Goal: Task Accomplishment & Management: Manage account settings

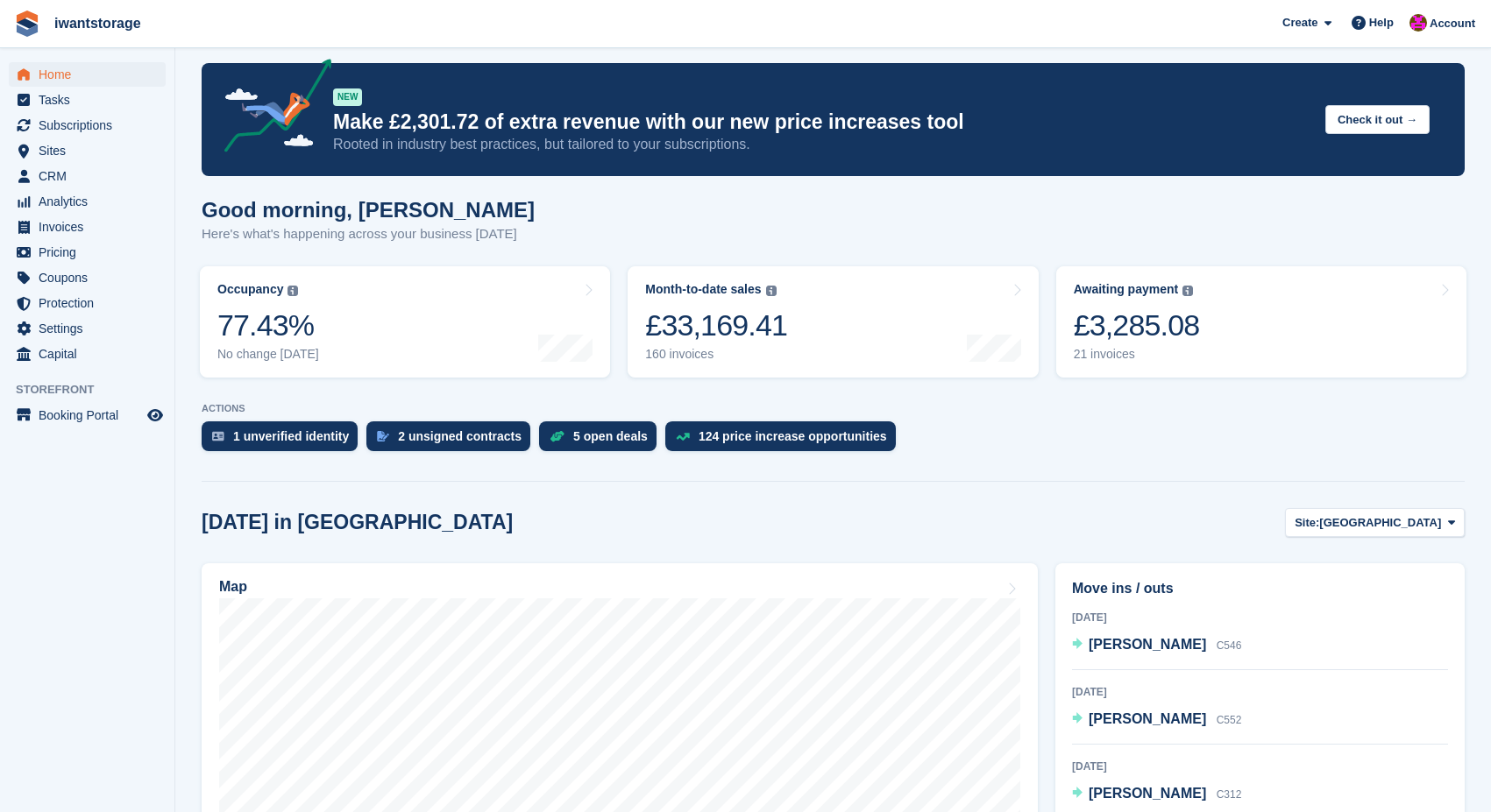
scroll to position [14, 0]
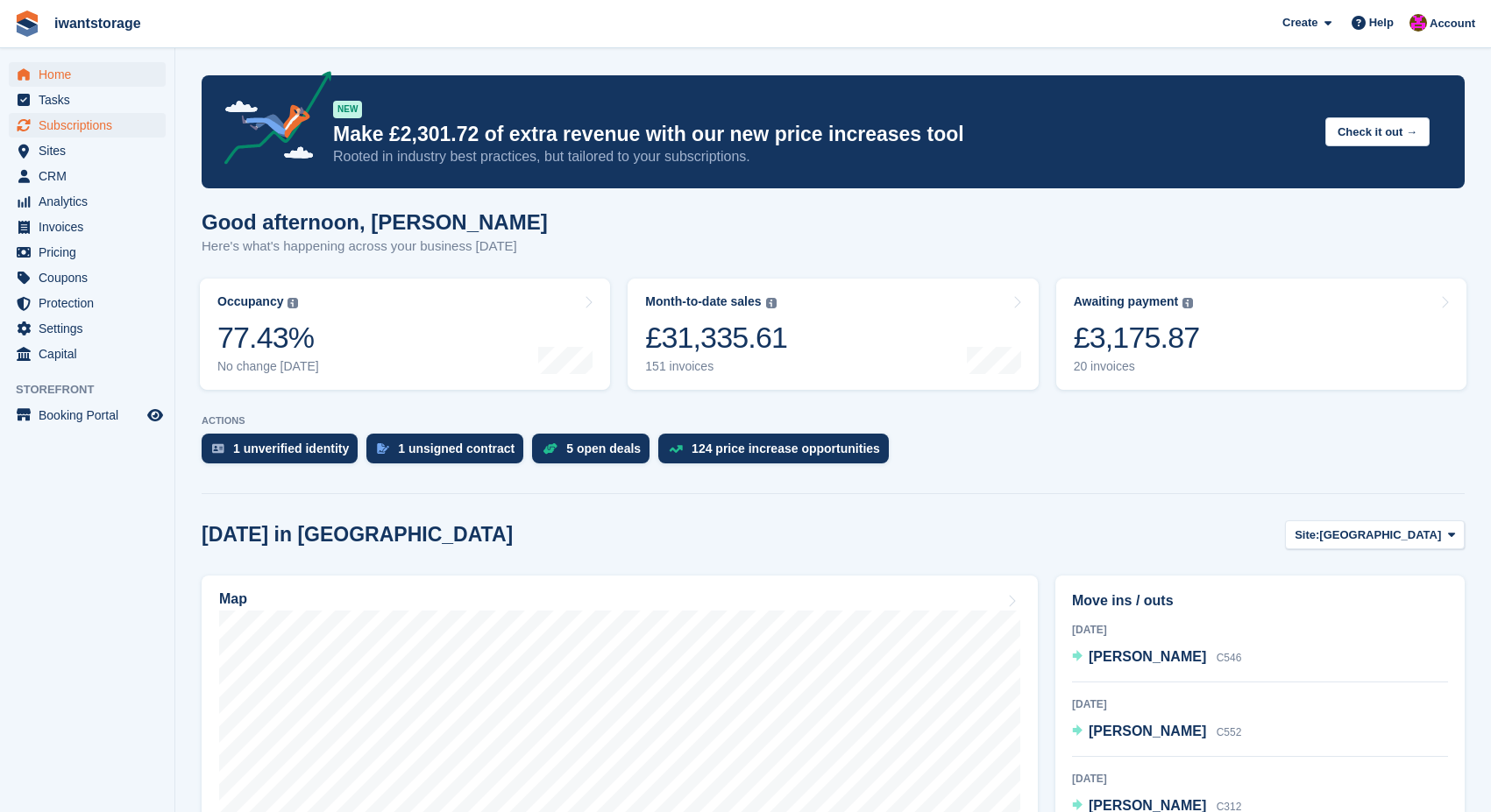
click at [82, 126] on span "Subscriptions" at bounding box center [91, 126] width 105 height 25
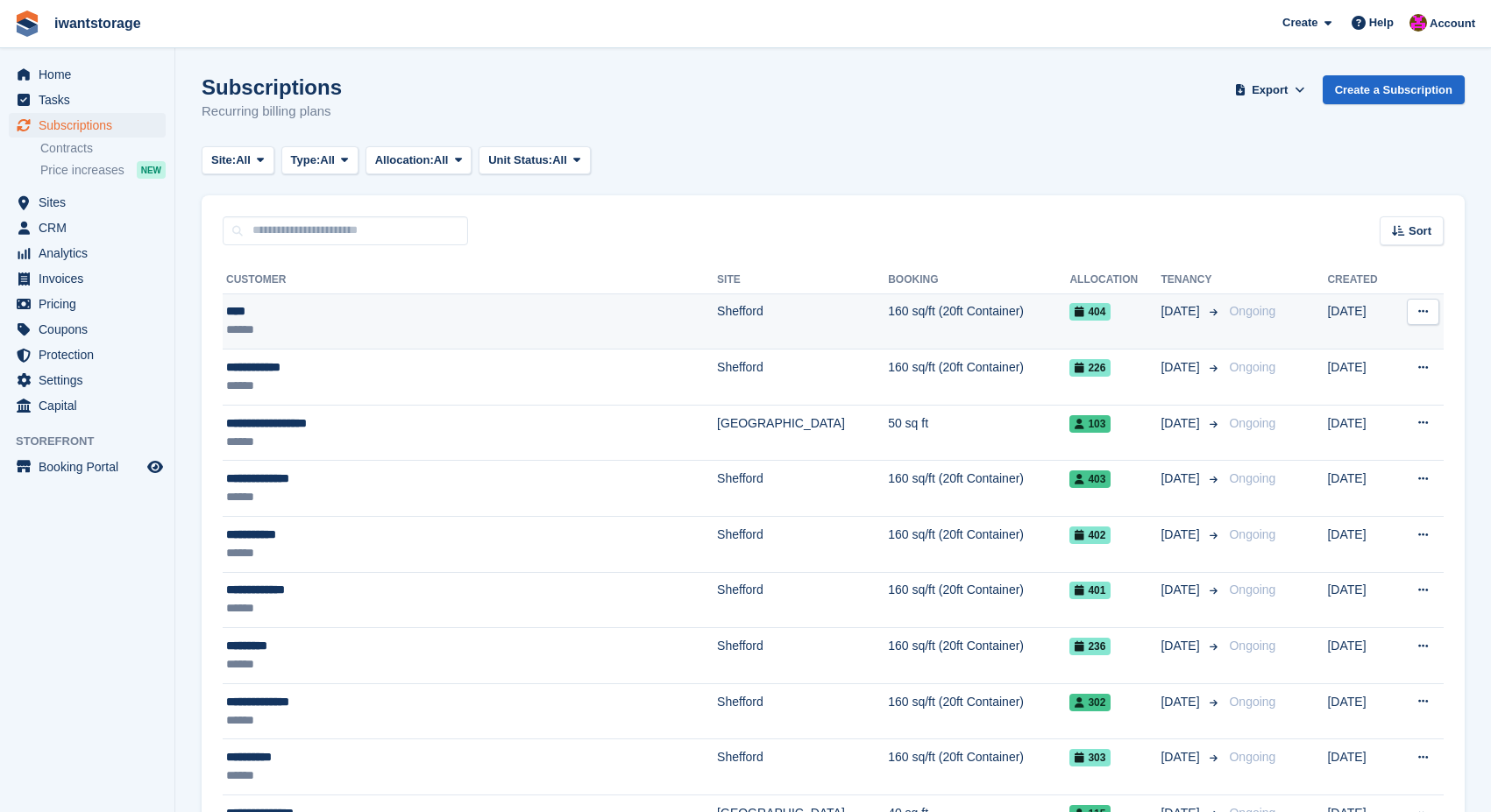
click at [291, 315] on div "****" at bounding box center [409, 311] width 366 height 18
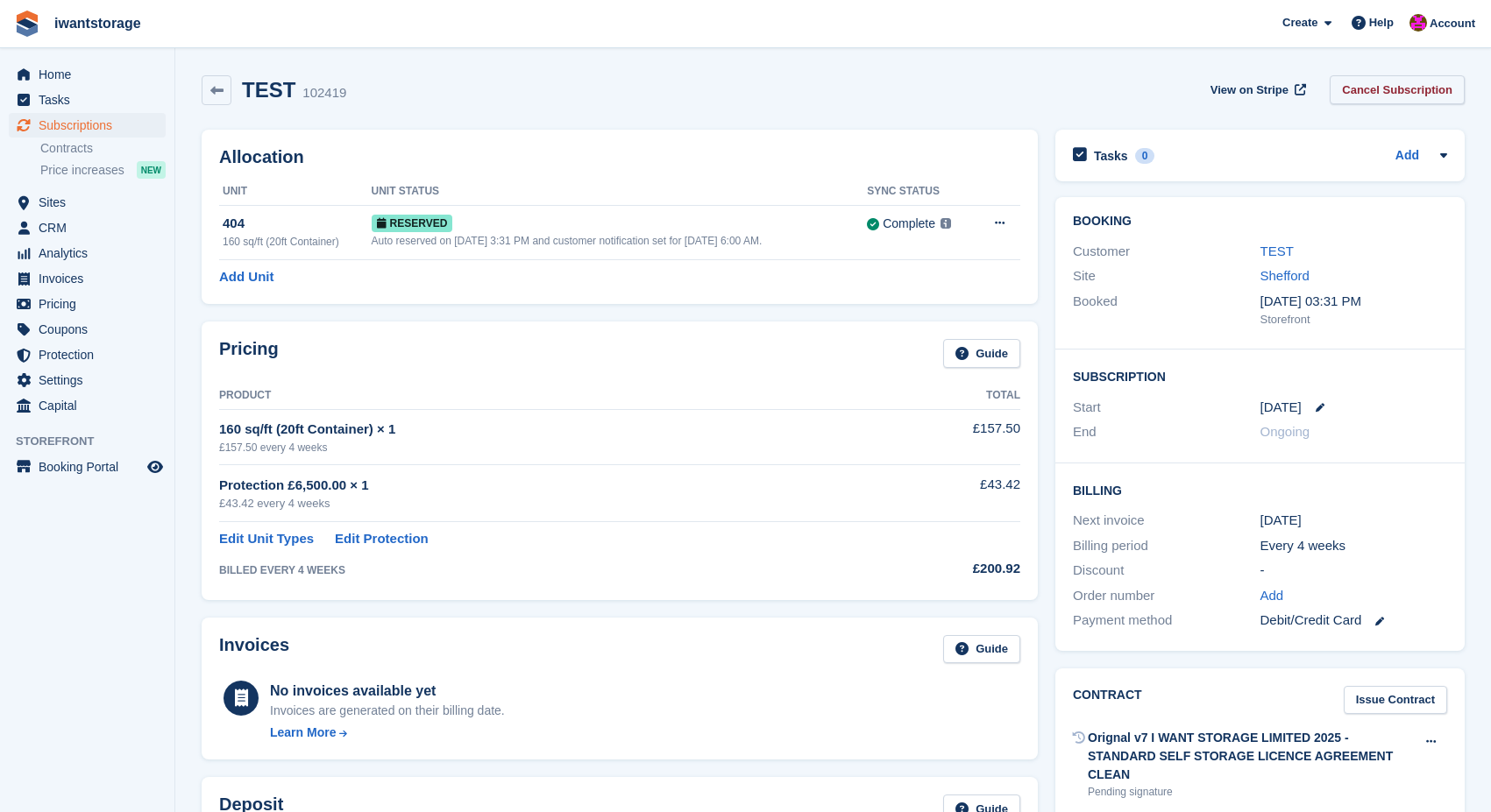
click at [1393, 95] on link "Cancel Subscription" at bounding box center [1398, 90] width 135 height 29
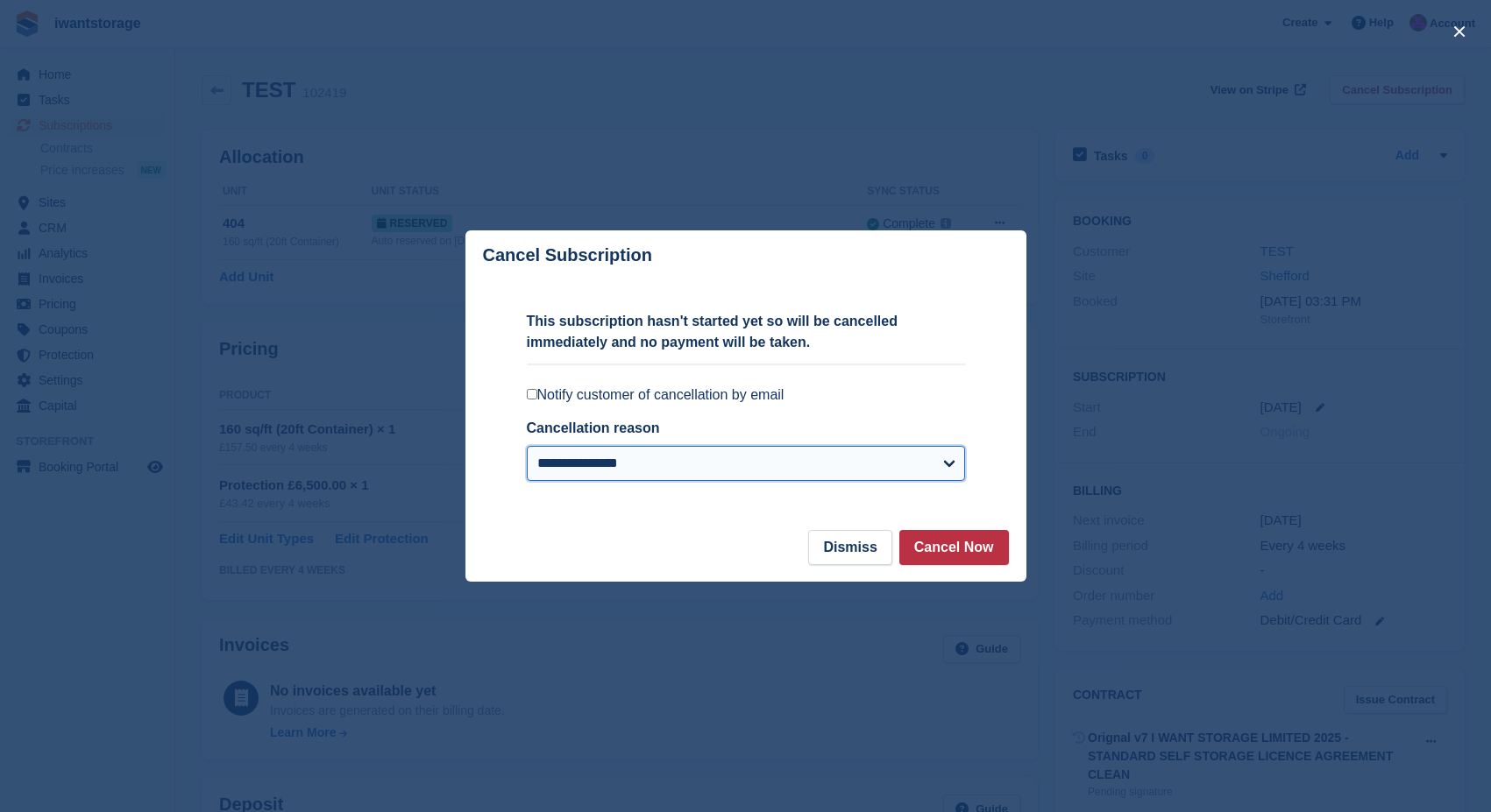
select select "**********"
click at [987, 548] on button "Cancel Now" at bounding box center [953, 547] width 110 height 35
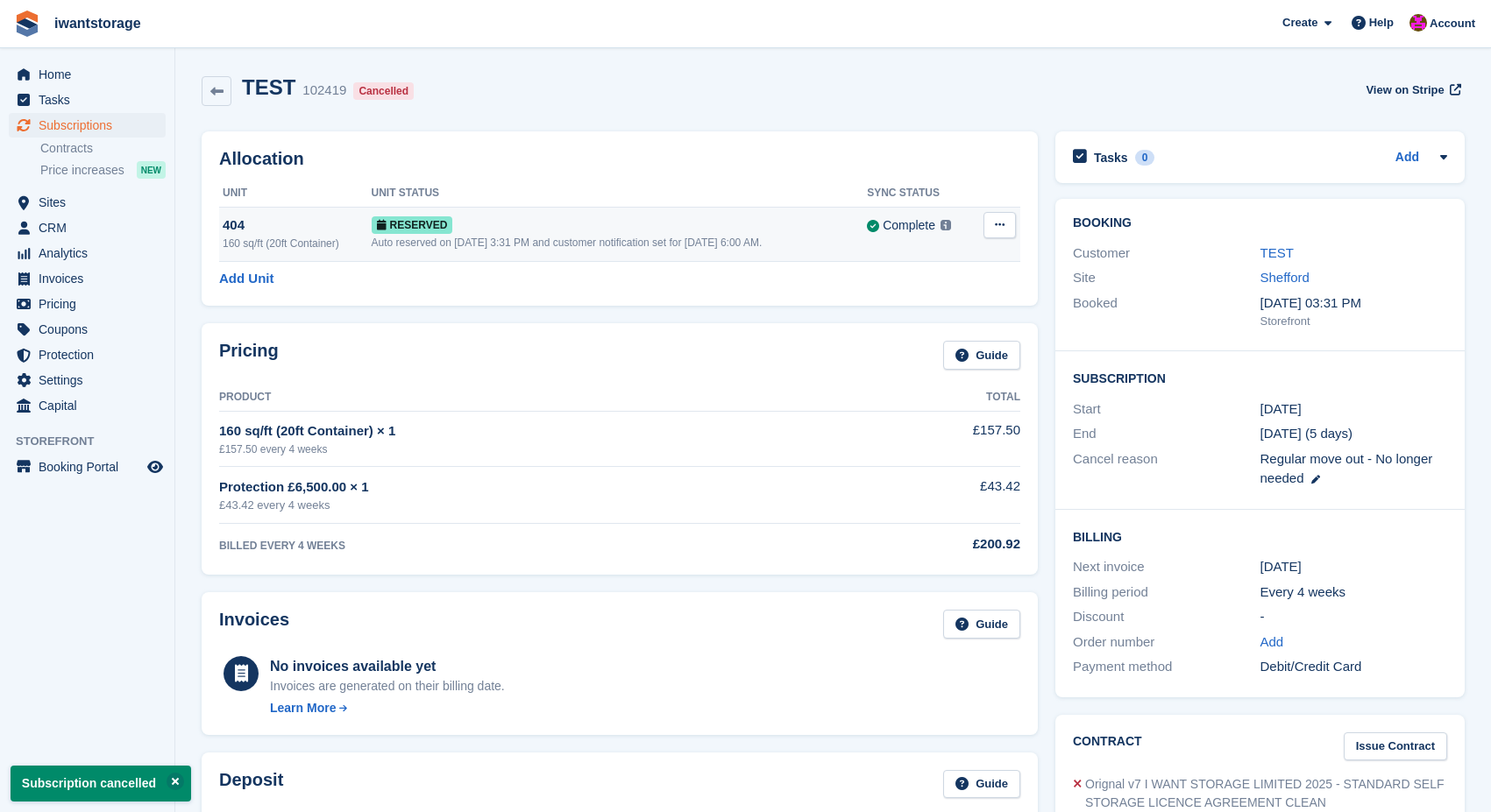
click at [1002, 225] on icon at bounding box center [999, 225] width 10 height 11
click at [924, 299] on p "Deallocate" at bounding box center [931, 297] width 153 height 23
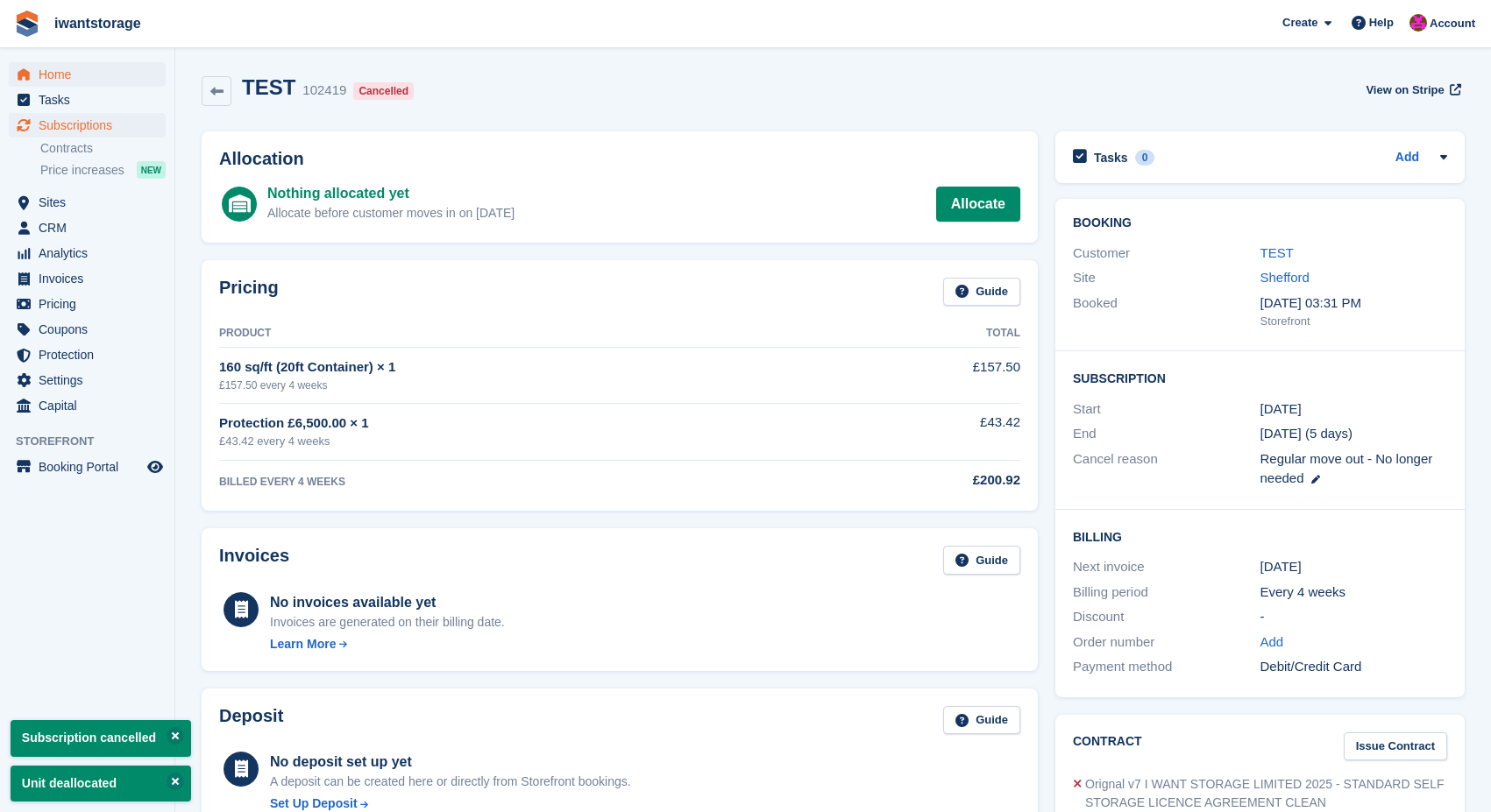
click at [56, 71] on span "Home" at bounding box center [91, 74] width 105 height 25
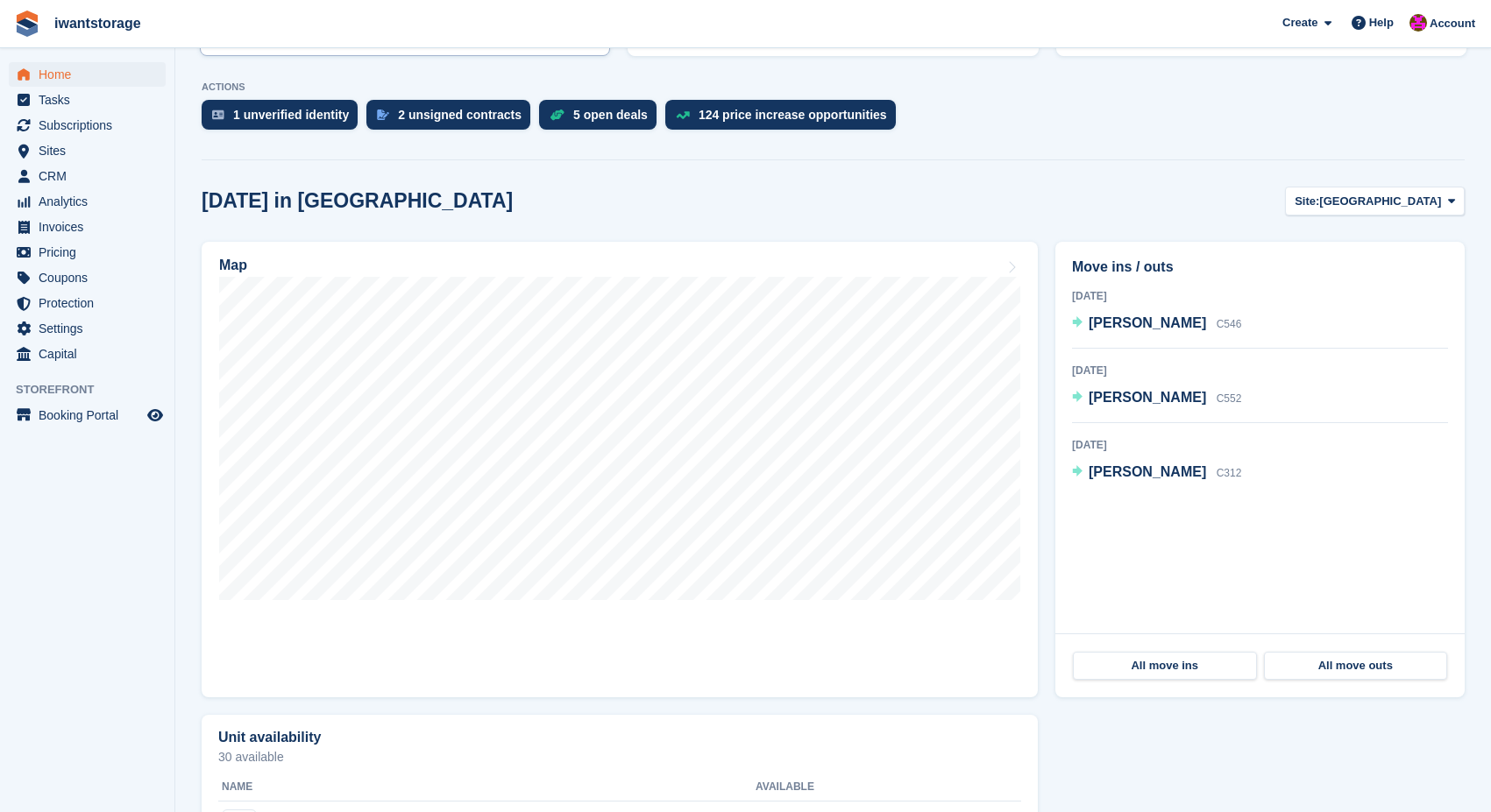
scroll to position [430, 0]
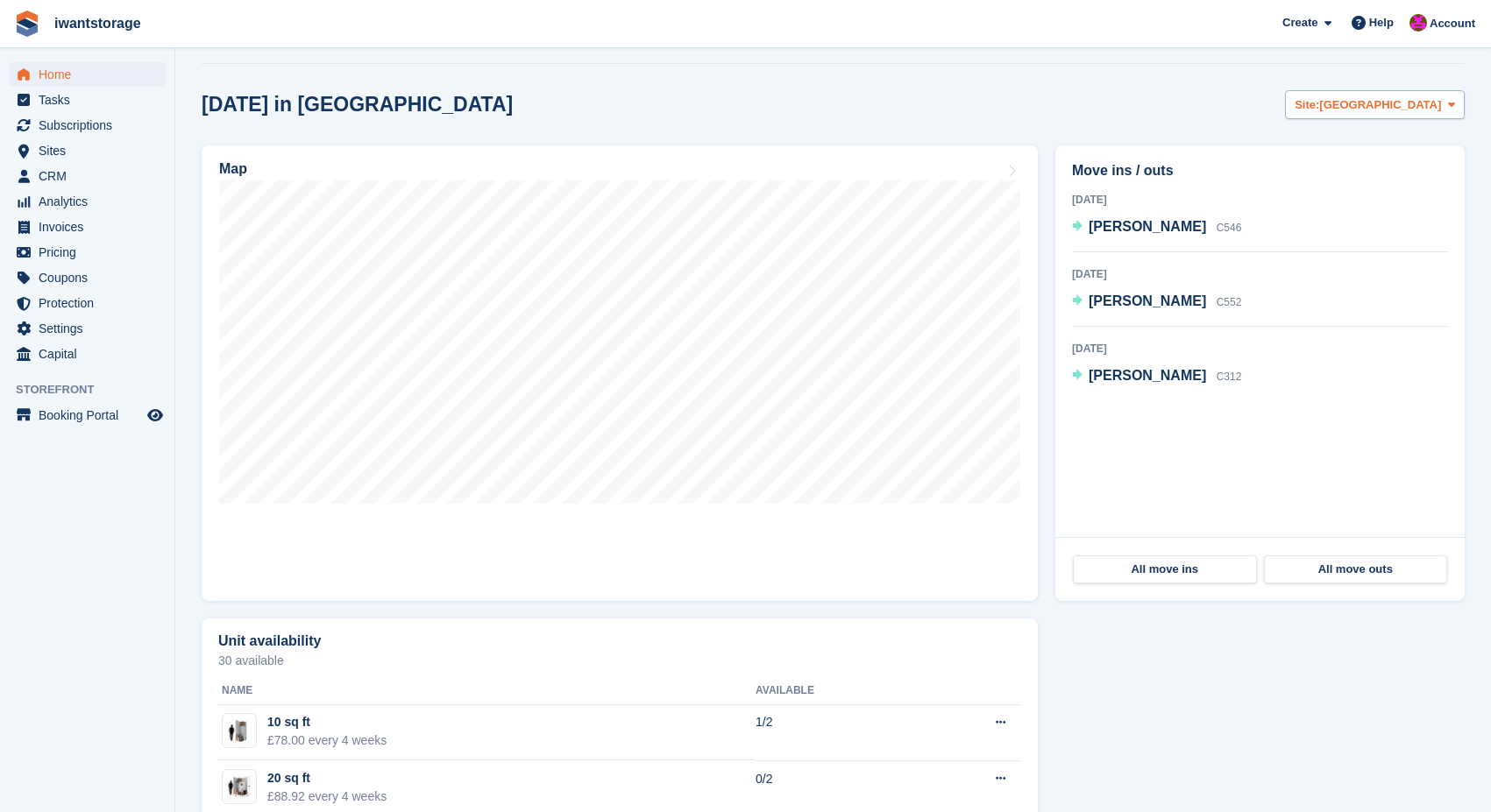
click at [1318, 111] on span "Site:" at bounding box center [1307, 105] width 25 height 17
click at [1332, 172] on link "Shefford" at bounding box center [1360, 177] width 190 height 31
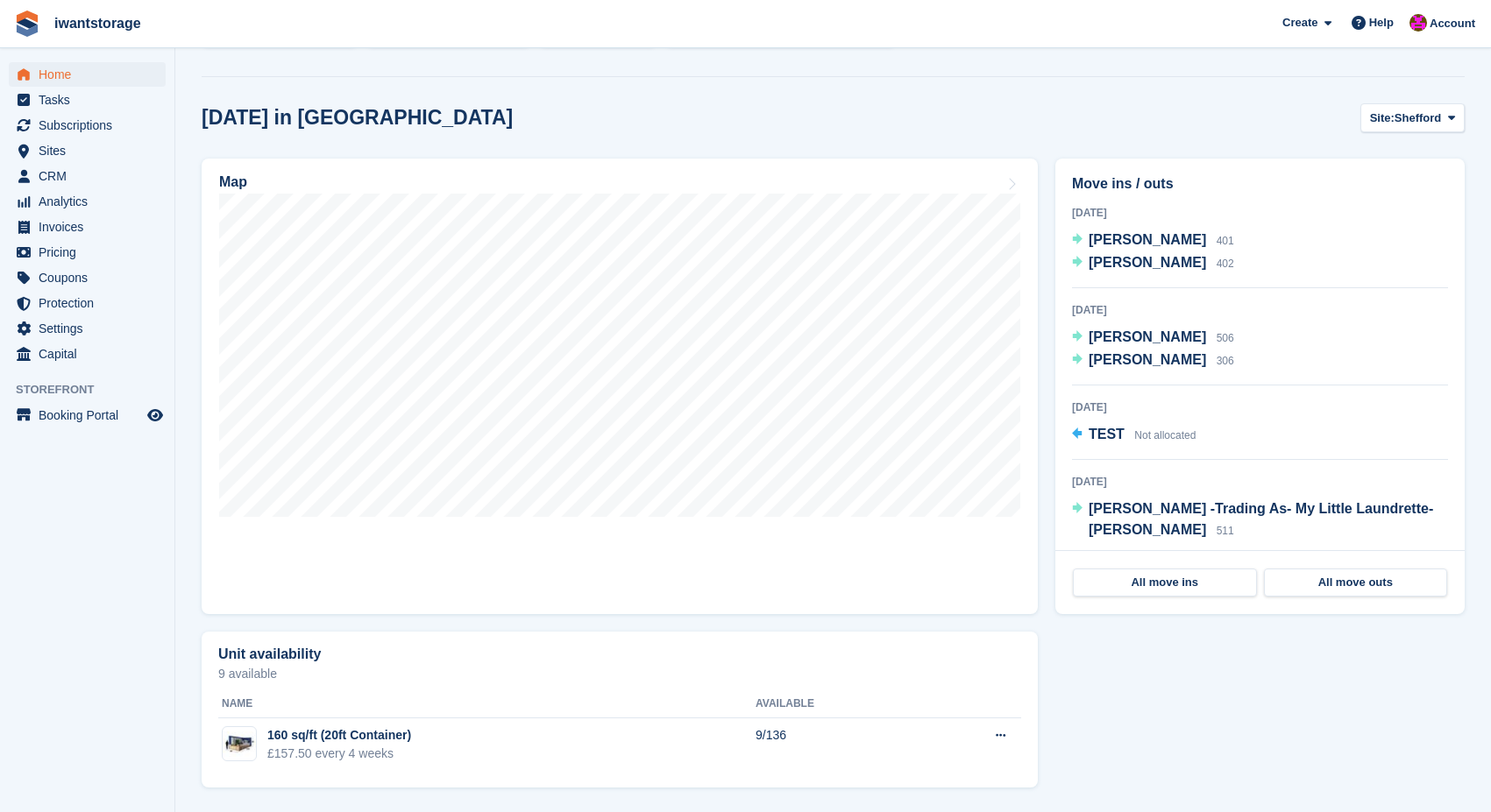
scroll to position [417, 0]
